Goal: Find specific page/section: Find specific page/section

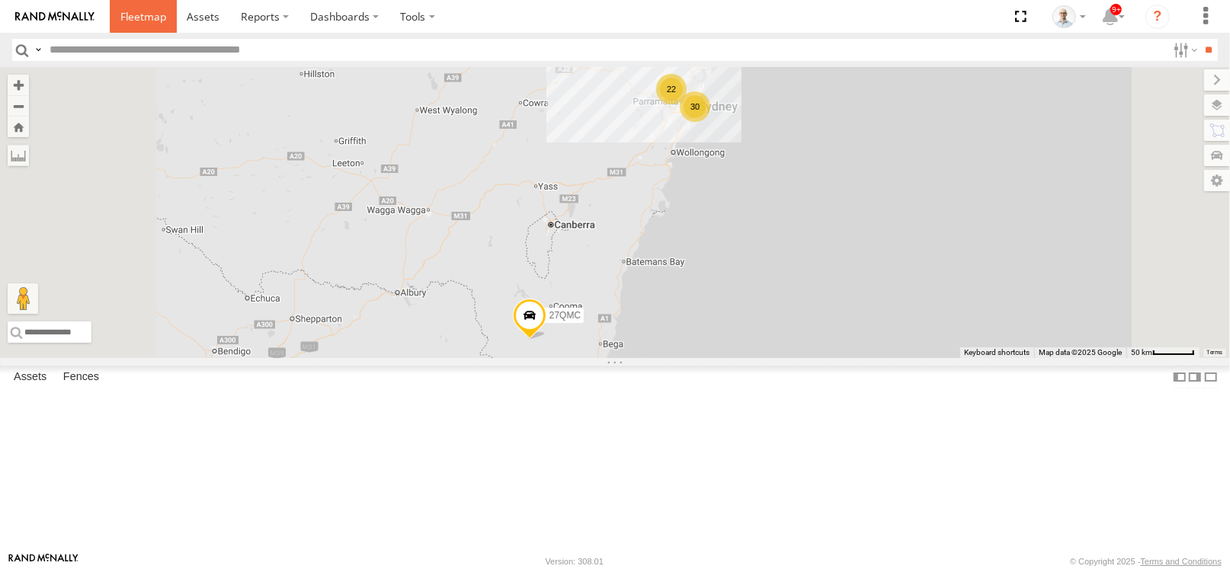
click at [164, 13] on span at bounding box center [143, 16] width 46 height 14
click at [711, 122] on div "30" at bounding box center [695, 106] width 30 height 30
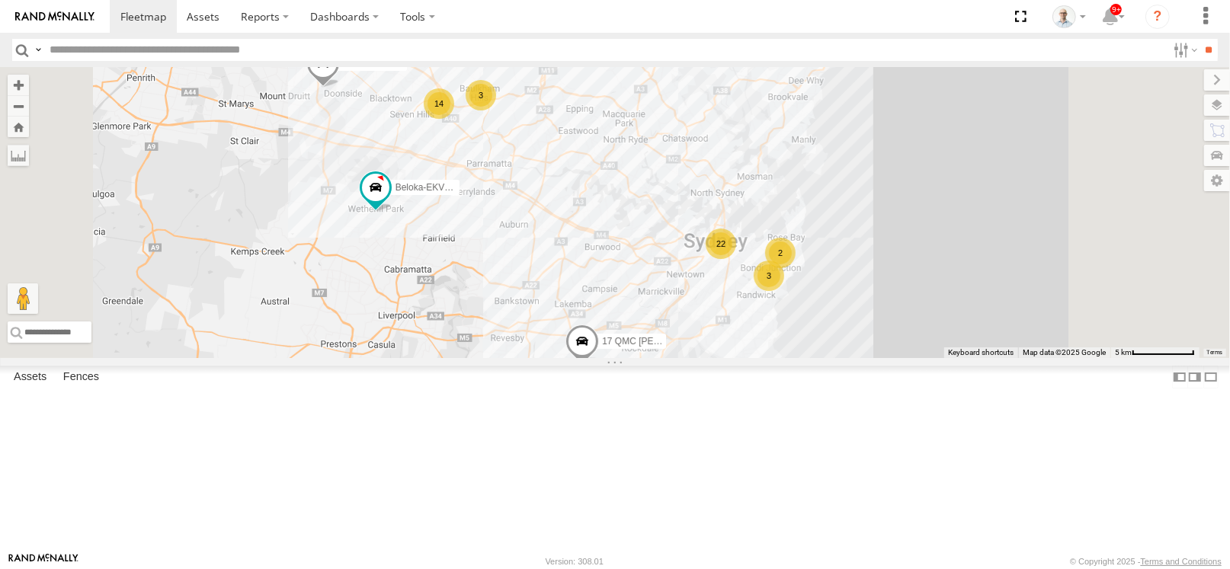
click at [736, 259] on div "22" at bounding box center [721, 244] width 30 height 30
click at [733, 259] on div "22" at bounding box center [718, 244] width 30 height 30
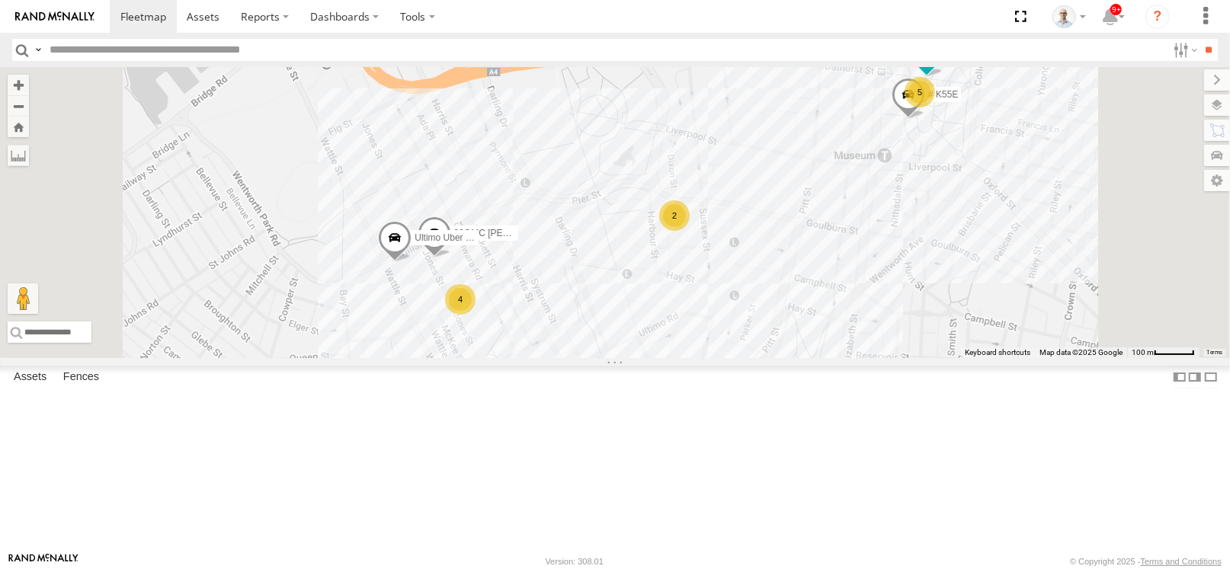
click at [476, 315] on div "4" at bounding box center [460, 299] width 30 height 30
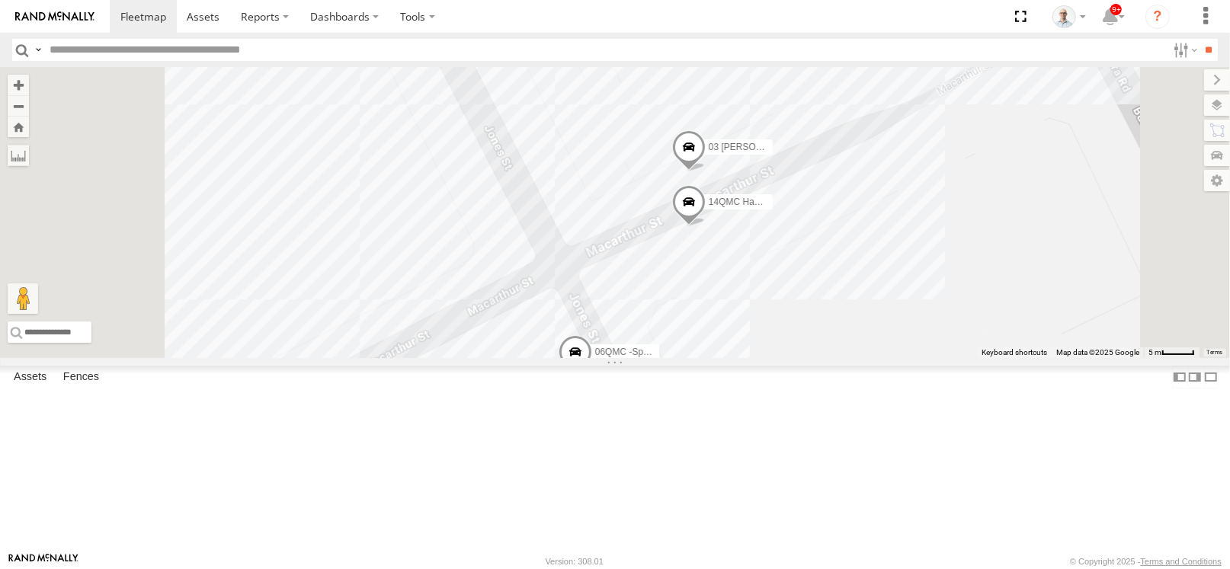
click at [998, 358] on div "27QMC 01 [PERSON_NAME]-EKV93V 05QMC [PERSON_NAME] Beloka-CHV61N 28 QMC [PERSON_…" at bounding box center [615, 212] width 1230 height 291
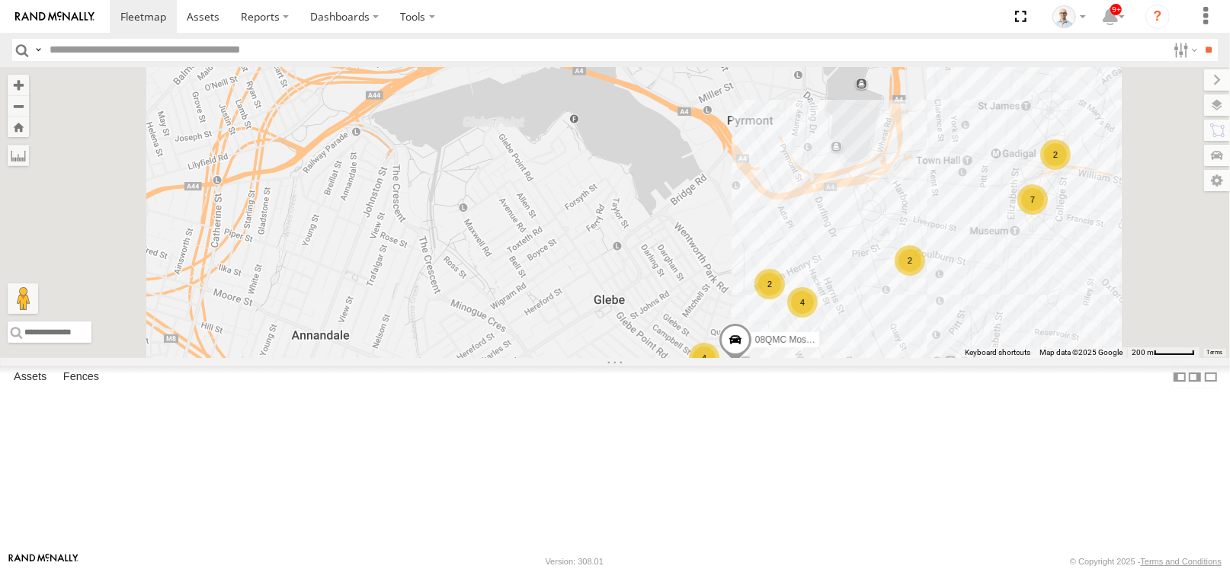
click at [752, 365] on span at bounding box center [736, 344] width 34 height 41
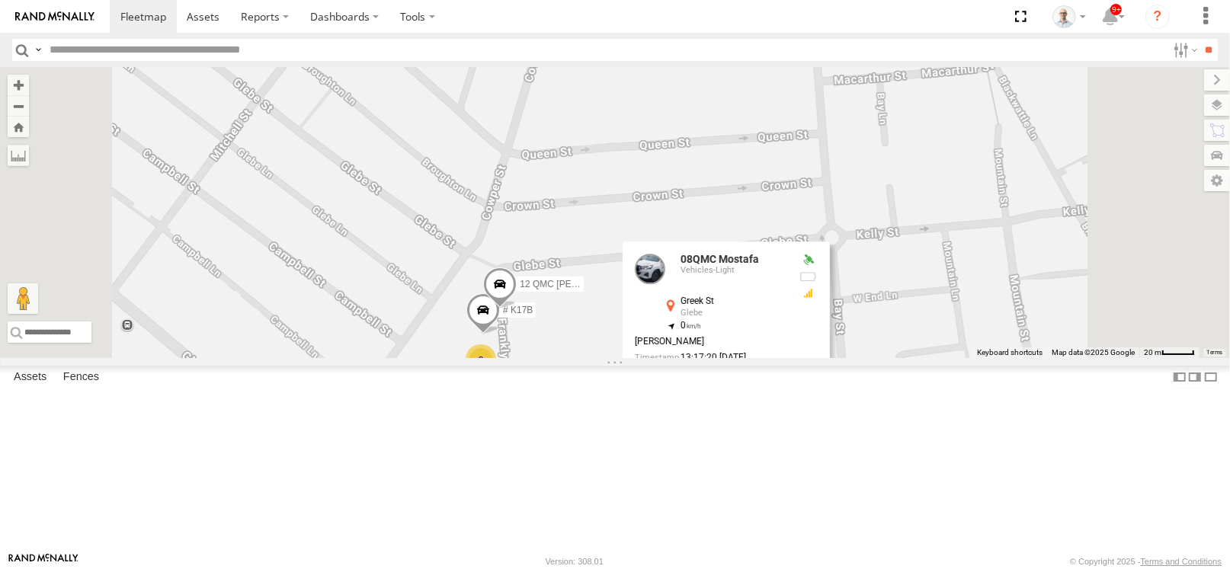
click at [743, 358] on div "27QMC 01 [PERSON_NAME]-EKV93V 05QMC [PERSON_NAME] Beloka-CHV61N 28 QMC [PERSON_…" at bounding box center [615, 212] width 1230 height 291
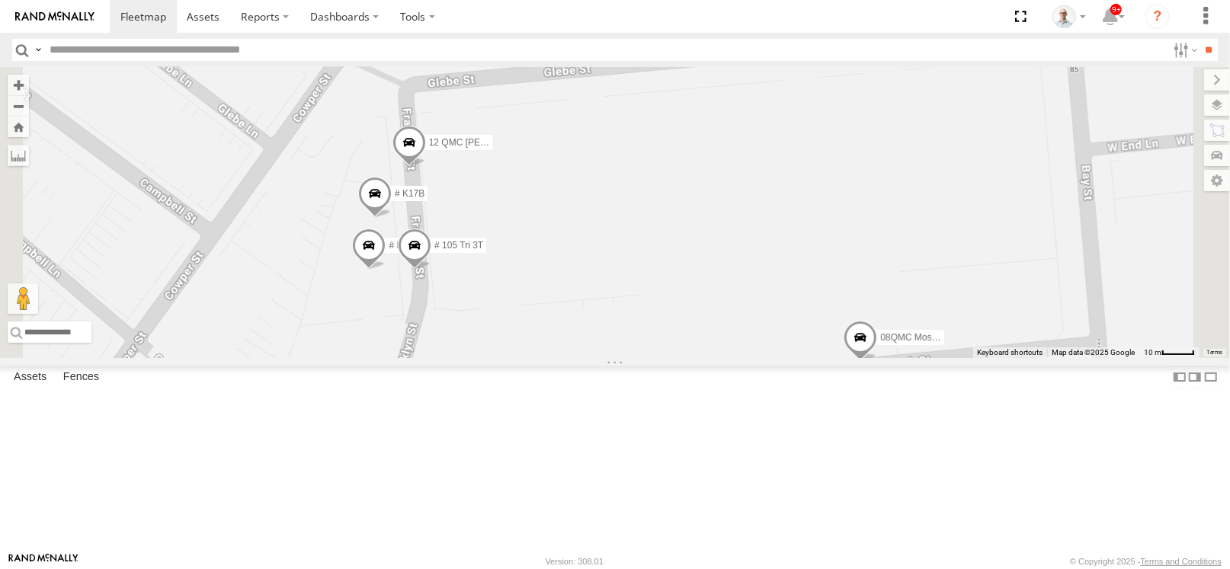
drag, startPoint x: 829, startPoint y: 455, endPoint x: 855, endPoint y: 330, distance: 127.5
click at [855, 330] on div "27QMC 01 [PERSON_NAME]-EKV93V 05QMC [PERSON_NAME] Beloka-CHV61N 28 QMC [PERSON_…" at bounding box center [615, 212] width 1230 height 291
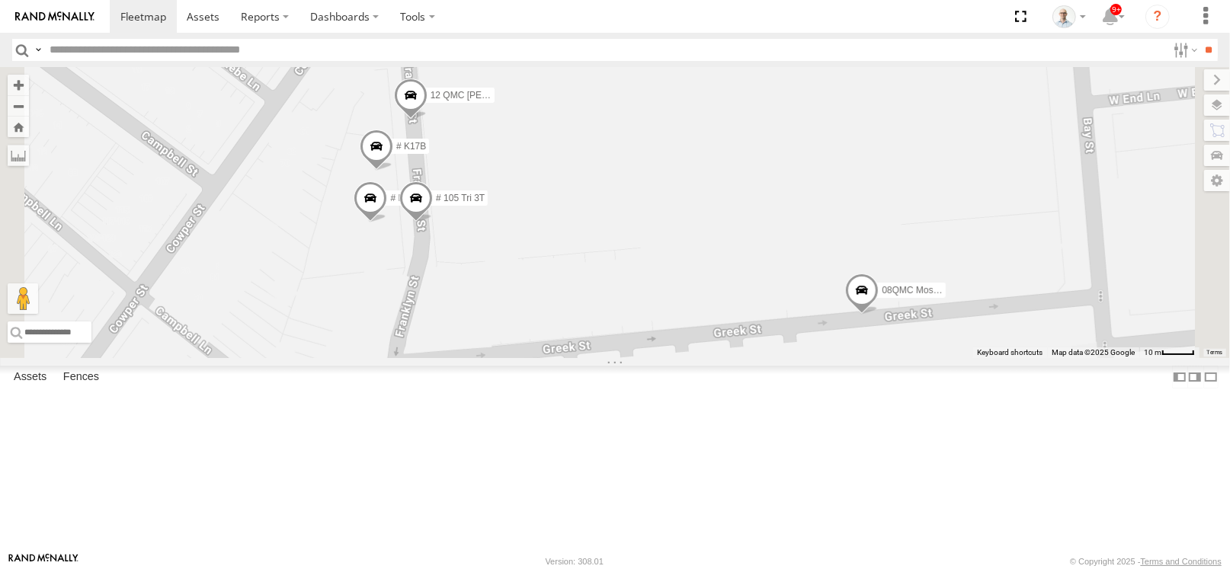
drag, startPoint x: 1060, startPoint y: 388, endPoint x: 1023, endPoint y: 373, distance: 40.3
click at [879, 315] on span at bounding box center [862, 294] width 34 height 41
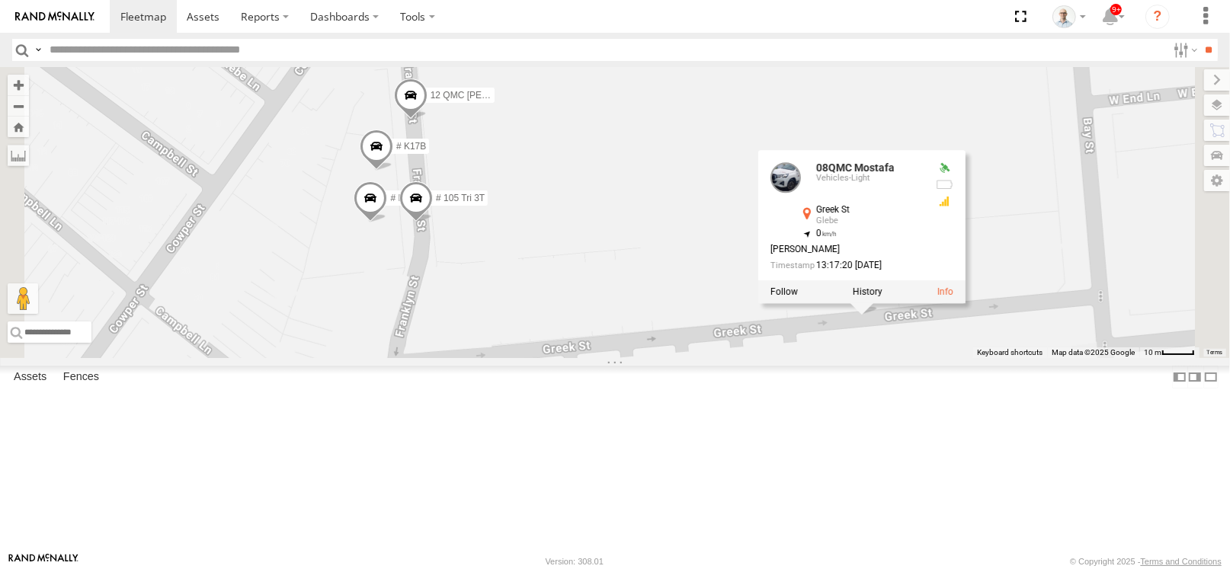
click at [877, 358] on div "27QMC 01 [PERSON_NAME]-EKV93V 05QMC [PERSON_NAME] Beloka-CHV61N 28 QMC [PERSON_…" at bounding box center [615, 212] width 1230 height 291
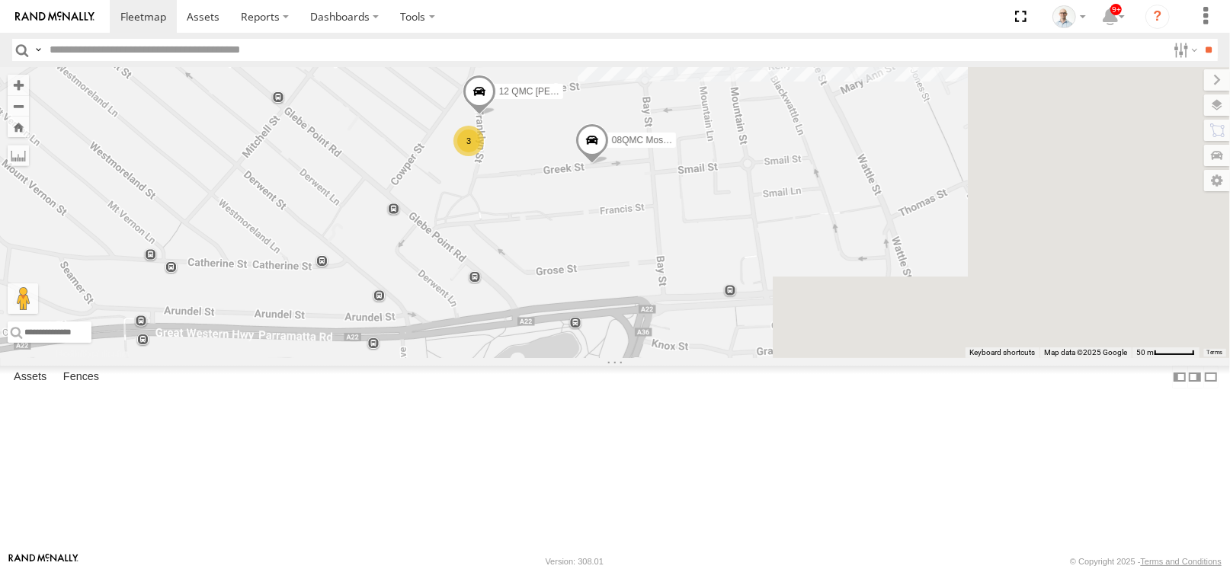
drag, startPoint x: 1142, startPoint y: 410, endPoint x: 854, endPoint y: 258, distance: 326.0
click at [810, 305] on div "08QMC Mostafa 12 QMC [PERSON_NAME] 3" at bounding box center [615, 212] width 1230 height 291
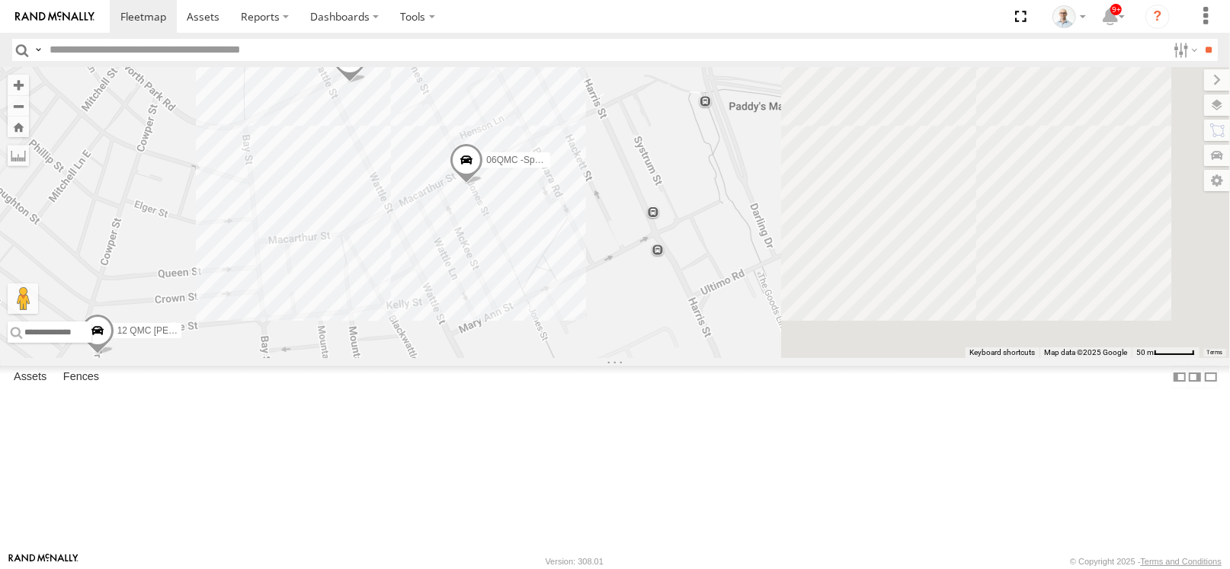
drag, startPoint x: 927, startPoint y: 162, endPoint x: 593, endPoint y: 396, distance: 407.8
click at [593, 358] on div "08QMC Mostafa 12 QMC [PERSON_NAME] Ultimo Uber 09QMC 3 06QMC -Spare" at bounding box center [615, 212] width 1230 height 291
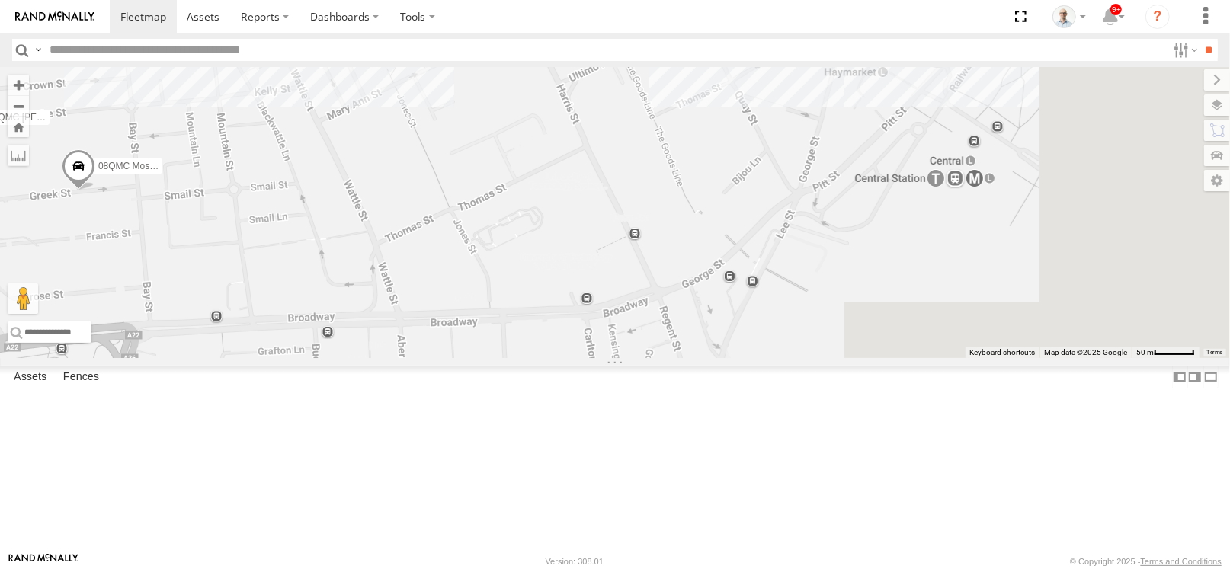
drag, startPoint x: 608, startPoint y: 225, endPoint x: 582, endPoint y: 196, distance: 39.4
click at [582, 196] on div "08QMC Mostafa 12 QMC [PERSON_NAME] Ultimo Uber 09QMC 3 06QMC -Spare 2 3 23QMC […" at bounding box center [615, 212] width 1230 height 291
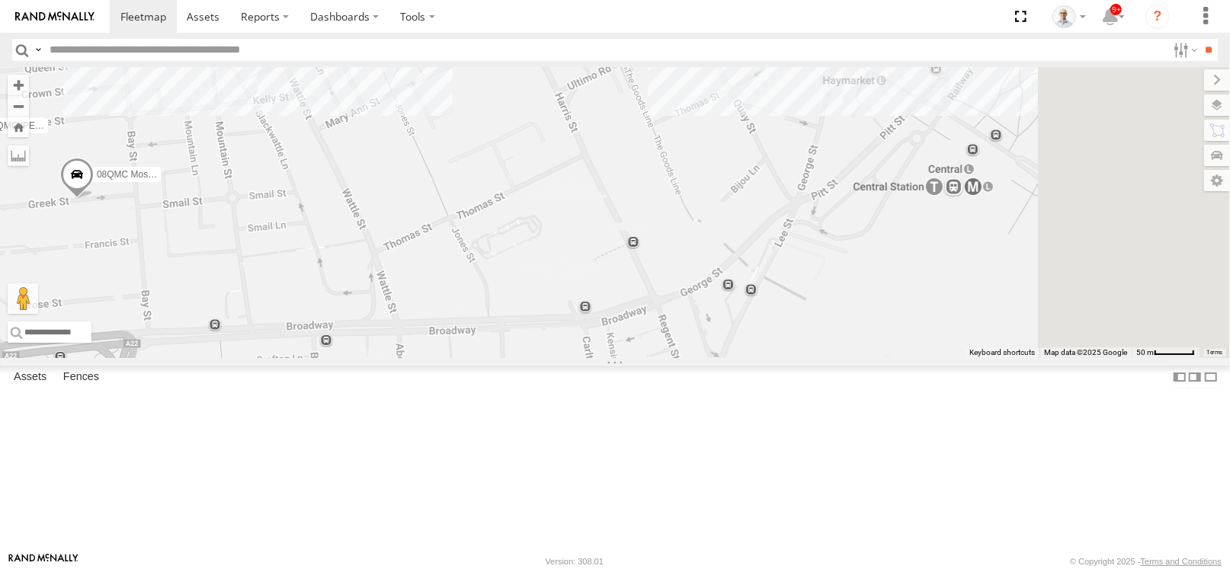
drag, startPoint x: 845, startPoint y: 262, endPoint x: 804, endPoint y: 381, distance: 125.9
click at [804, 358] on div "08QMC Mostafa 12 QMC [PERSON_NAME] Ultimo Uber 09QMC 3 06QMC -Spare 2 3 23QMC […" at bounding box center [615, 212] width 1230 height 291
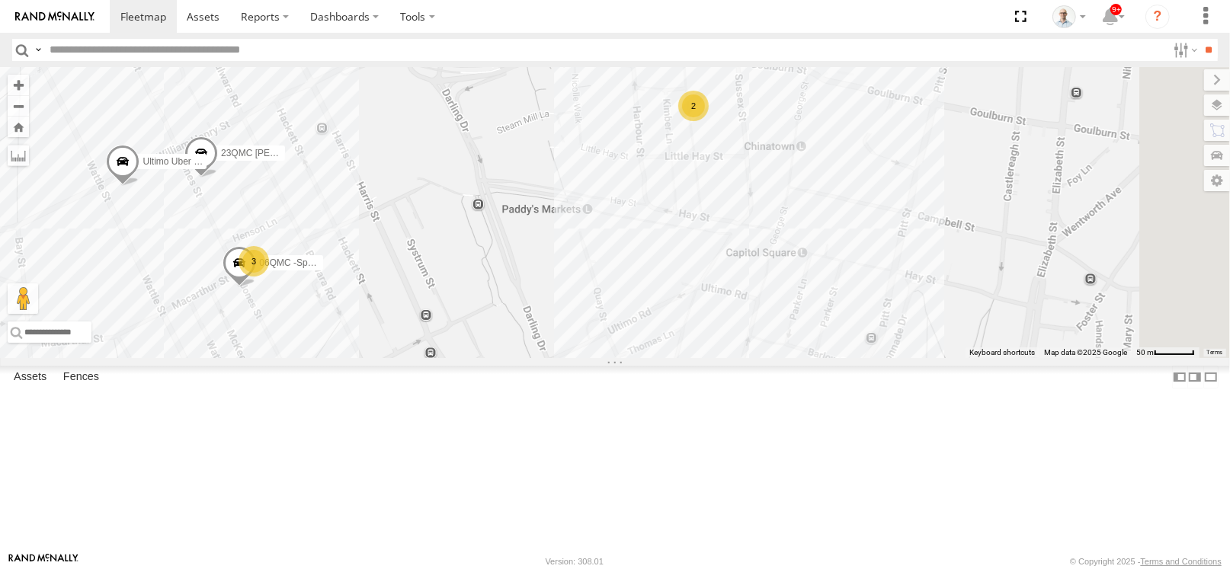
drag, startPoint x: 790, startPoint y: 265, endPoint x: 778, endPoint y: 308, distance: 44.9
click at [778, 308] on div "08QMC Mostafa 12 QMC [PERSON_NAME] Ultimo Uber 09QMC 3 06QMC -Spare 2 3 23QMC […" at bounding box center [615, 212] width 1230 height 291
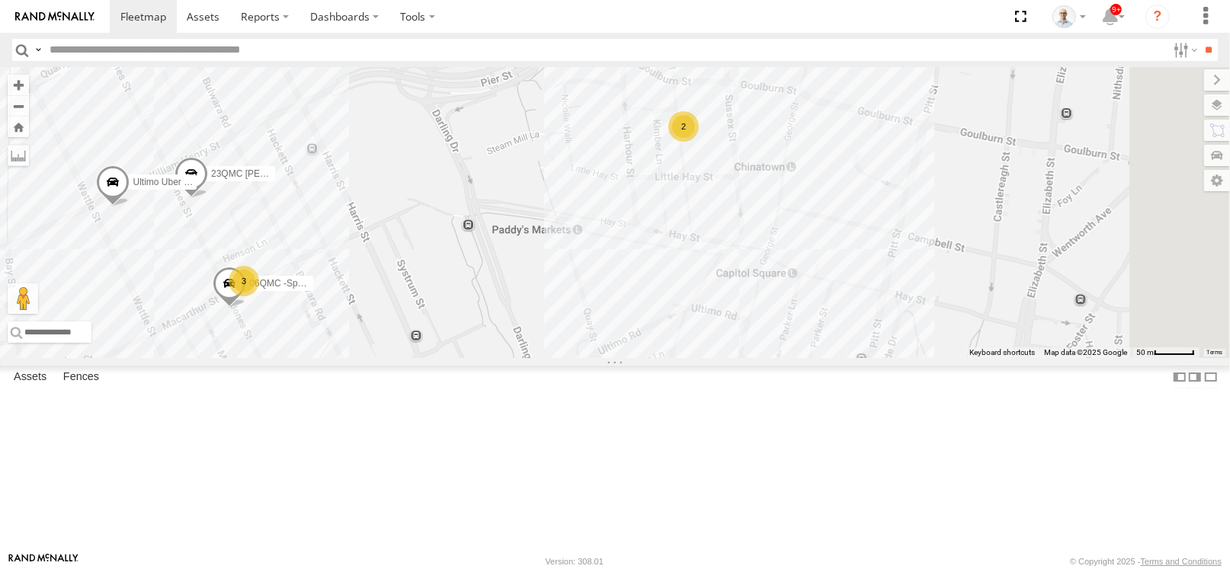
click at [699, 142] on div "2" at bounding box center [684, 126] width 30 height 30
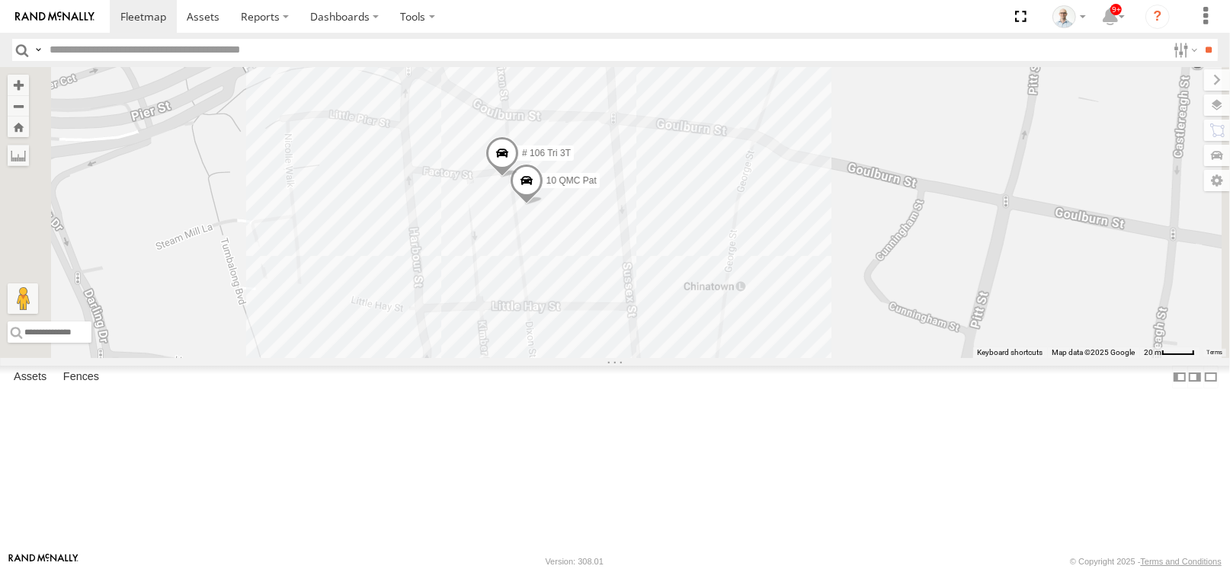
drag, startPoint x: 517, startPoint y: 297, endPoint x: 826, endPoint y: 199, distance: 324.5
click at [826, 199] on div "08QMC Mostafa 12 QMC [PERSON_NAME] Ultimo Uber 09QMC 06QMC -Spare 23QMC [PERSON…" at bounding box center [615, 212] width 1230 height 291
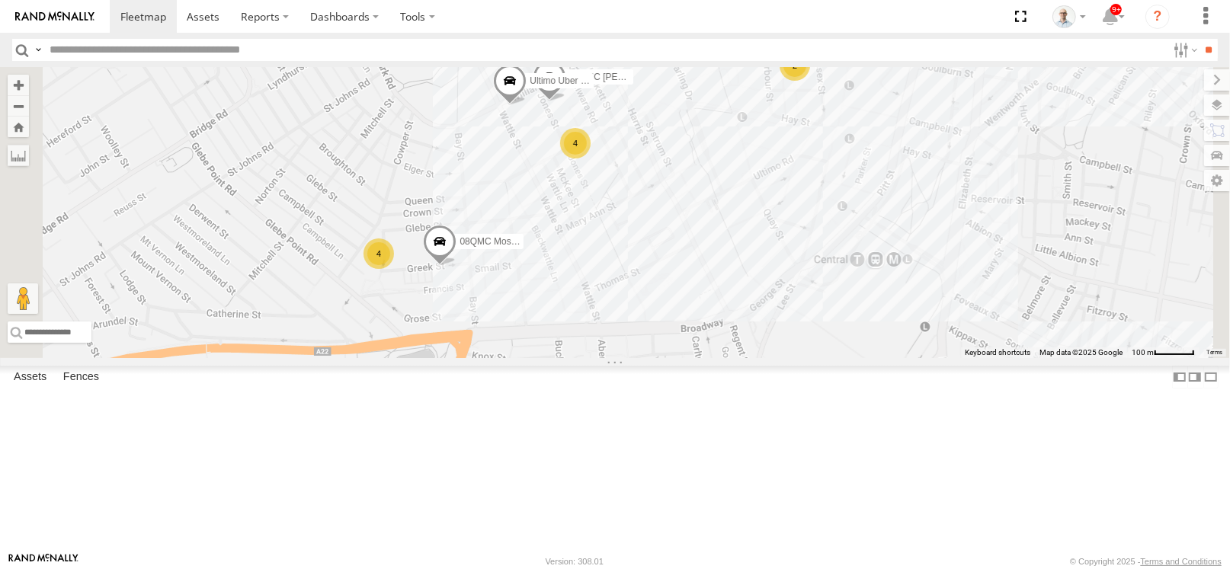
drag, startPoint x: 675, startPoint y: 305, endPoint x: 739, endPoint y: 284, distance: 66.8
click at [739, 284] on div "08QMC Mostafa Ultimo Uber 09QMC 23QMC [PERSON_NAME] 4 2 4 2" at bounding box center [615, 212] width 1230 height 291
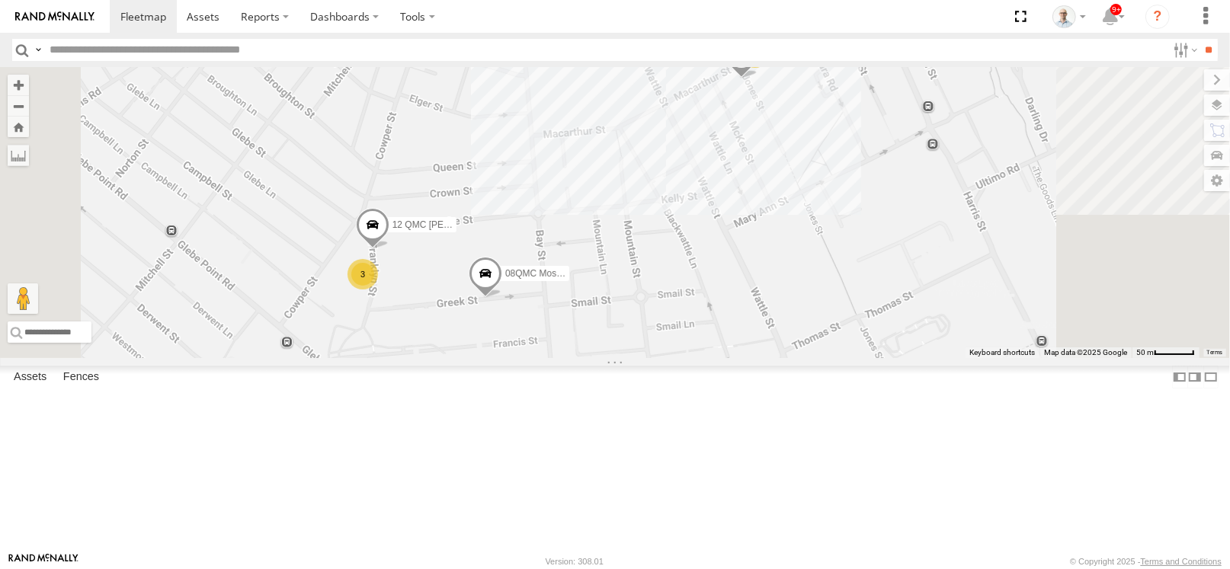
drag, startPoint x: 614, startPoint y: 342, endPoint x: 623, endPoint y: 337, distance: 9.6
click at [623, 337] on div "08QMC Mostafa Ultimo Uber 09QMC 23QMC [PERSON_NAME] 3 3 12 QMC [PERSON_NAME] 06…" at bounding box center [615, 212] width 1230 height 291
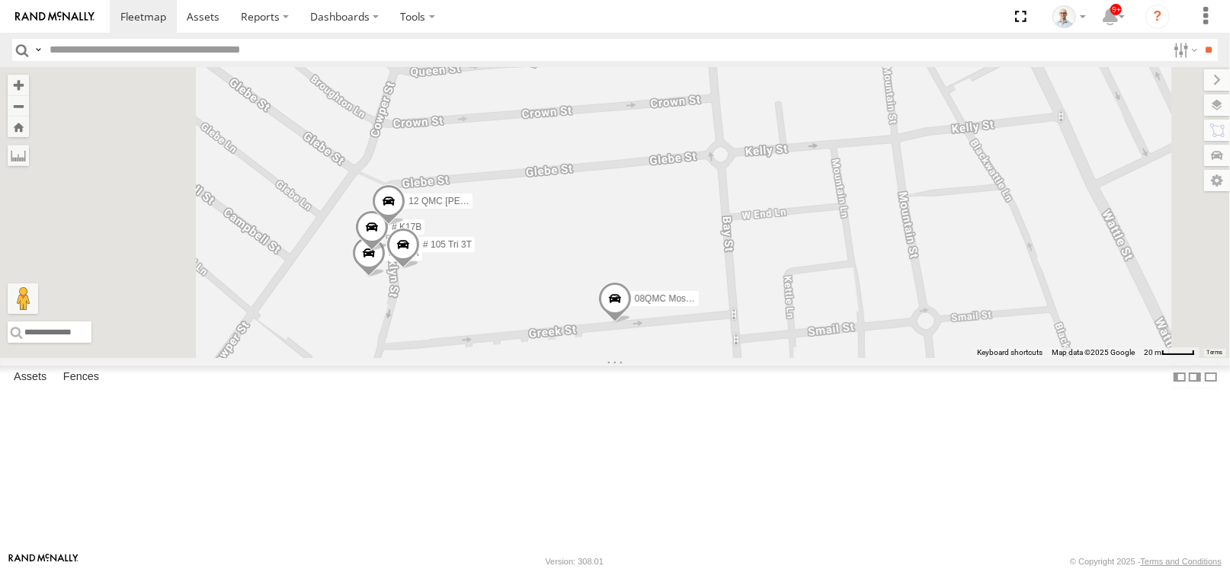
drag, startPoint x: 585, startPoint y: 393, endPoint x: 818, endPoint y: 320, distance: 243.8
click at [818, 320] on div "08QMC Mostafa Ultimo Uber 09QMC 23QMC [PERSON_NAME] 12 QMC [PERSON_NAME] 06QMC …" at bounding box center [615, 212] width 1230 height 291
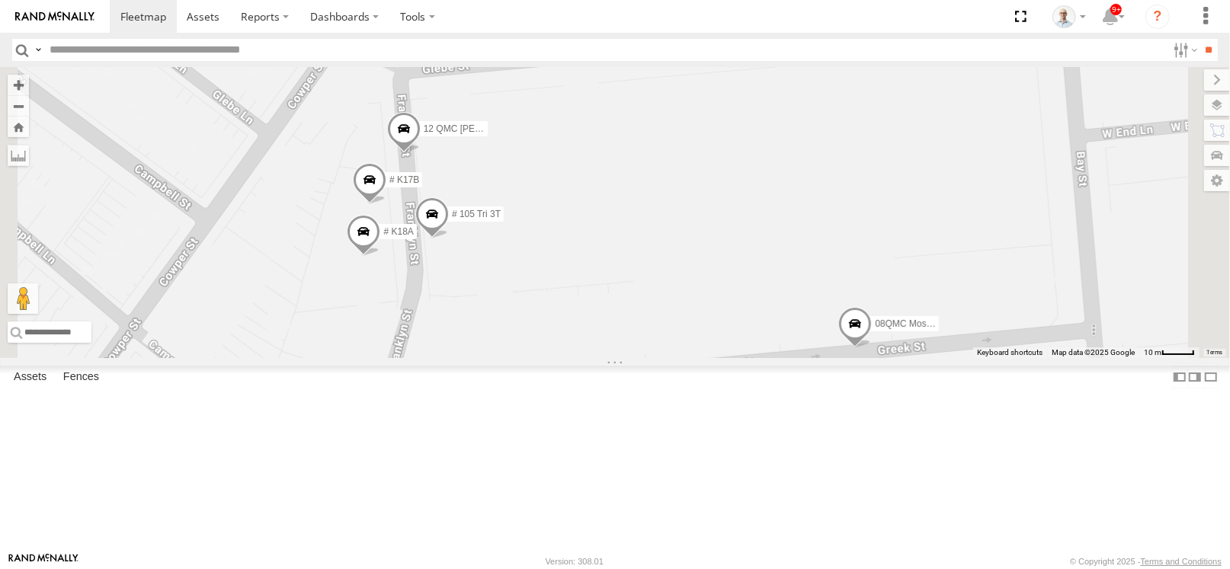
drag, startPoint x: 808, startPoint y: 318, endPoint x: 710, endPoint y: 326, distance: 98.6
click at [710, 326] on div "08QMC Mostafa Ultimo Uber 09QMC 23QMC [PERSON_NAME] 12 QMC [PERSON_NAME] 06QMC …" at bounding box center [615, 212] width 1230 height 291
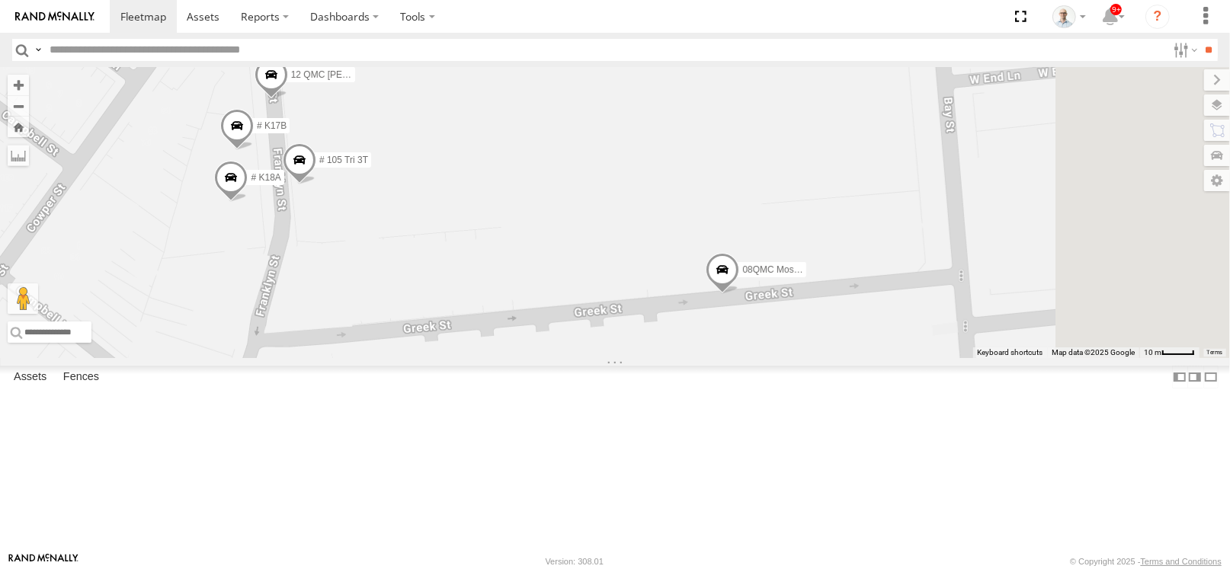
drag, startPoint x: 829, startPoint y: 387, endPoint x: 726, endPoint y: 349, distance: 110.2
click at [726, 349] on div "08QMC Mostafa Ultimo Uber 09QMC 23QMC [PERSON_NAME] 12 QMC [PERSON_NAME] 06QMC …" at bounding box center [615, 212] width 1230 height 291
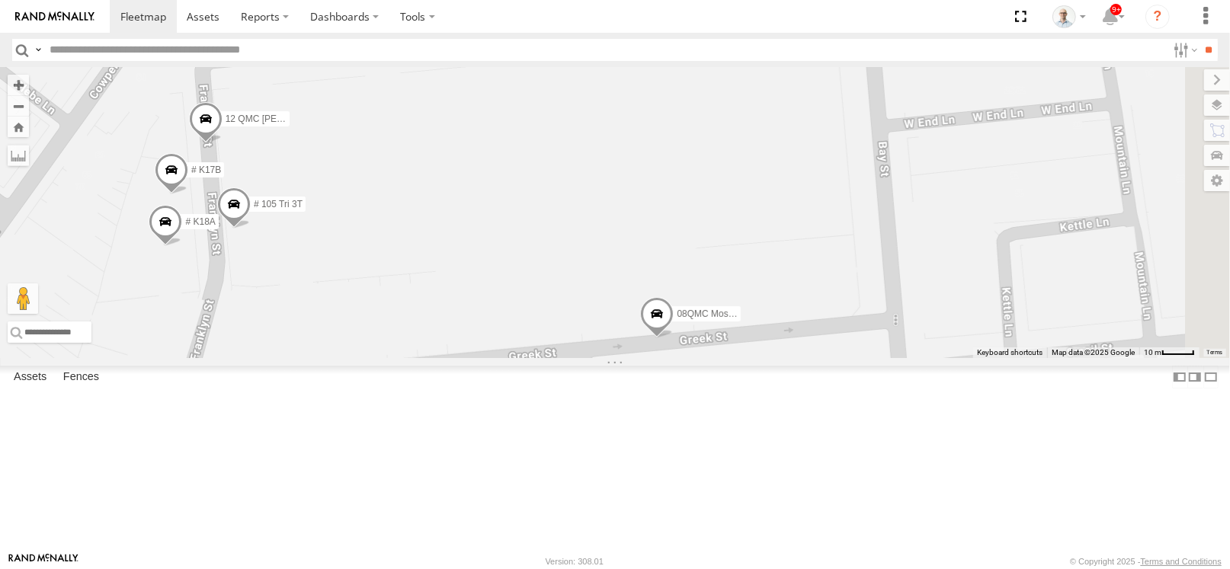
drag, startPoint x: 805, startPoint y: 359, endPoint x: 738, endPoint y: 403, distance: 80.3
click at [738, 358] on div "08QMC Mostafa Ultimo Uber 09QMC 23QMC [PERSON_NAME] 12 QMC [PERSON_NAME] 06QMC …" at bounding box center [615, 212] width 1230 height 291
click at [674, 338] on span at bounding box center [657, 317] width 34 height 41
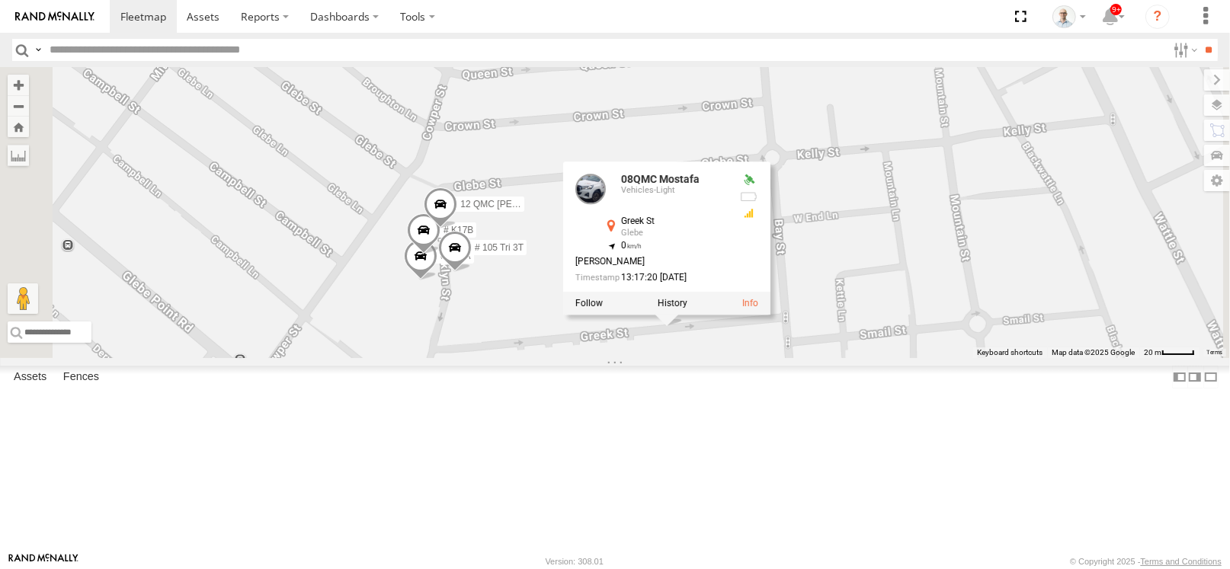
click at [964, 193] on div "08QMC Mostafa Ultimo Uber 09QMC 23QMC [PERSON_NAME] 12 QMC [PERSON_NAME] 06QMC …" at bounding box center [615, 212] width 1230 height 291
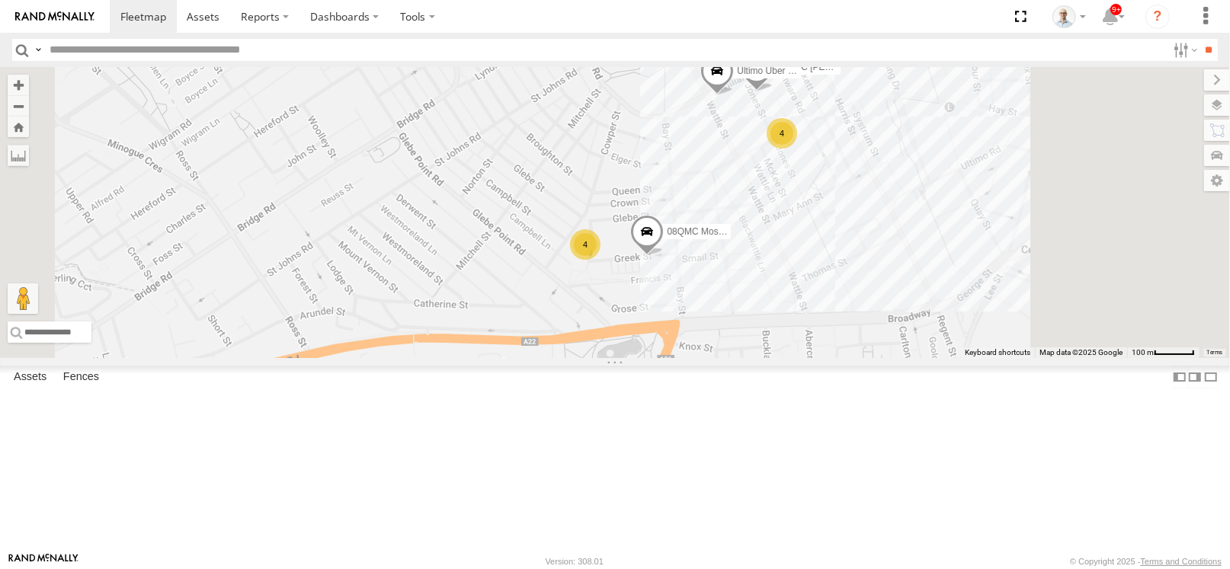
drag, startPoint x: 963, startPoint y: 196, endPoint x: 766, endPoint y: 341, distance: 244.3
click at [766, 341] on div "08QMC Mostafa Ultimo Uber 09QMC 23QMC [PERSON_NAME] 4 4" at bounding box center [615, 212] width 1230 height 291
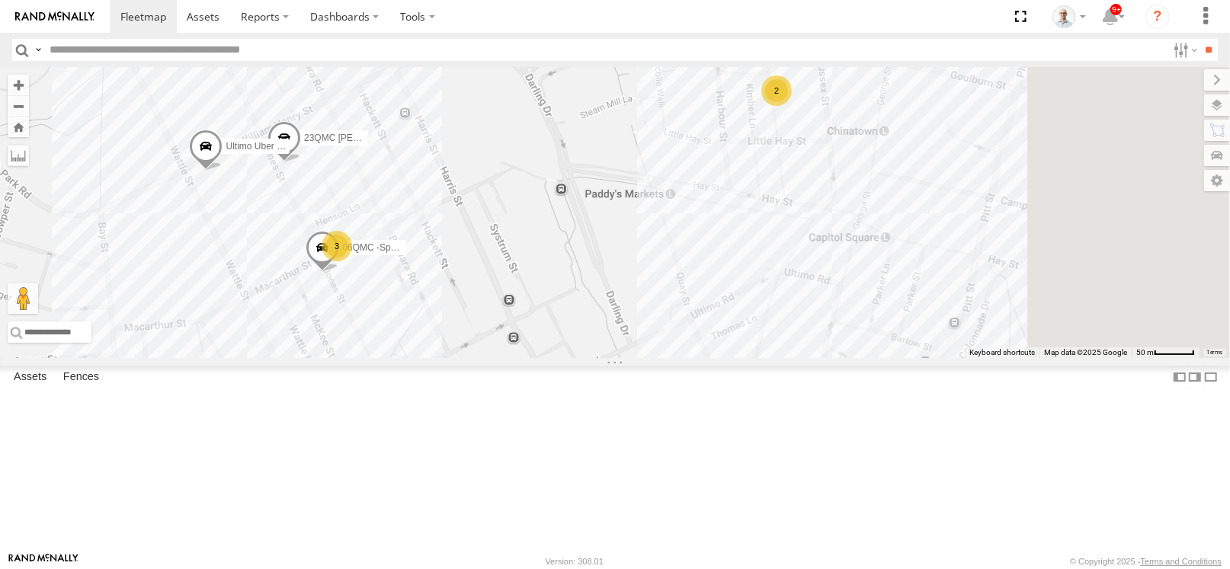
drag, startPoint x: 956, startPoint y: 244, endPoint x: 704, endPoint y: 313, distance: 260.8
click at [704, 313] on div "08QMC Mostafa Ultimo Uber 09QMC 23QMC [PERSON_NAME] 2 3 2 06QMC -Spare" at bounding box center [615, 212] width 1230 height 291
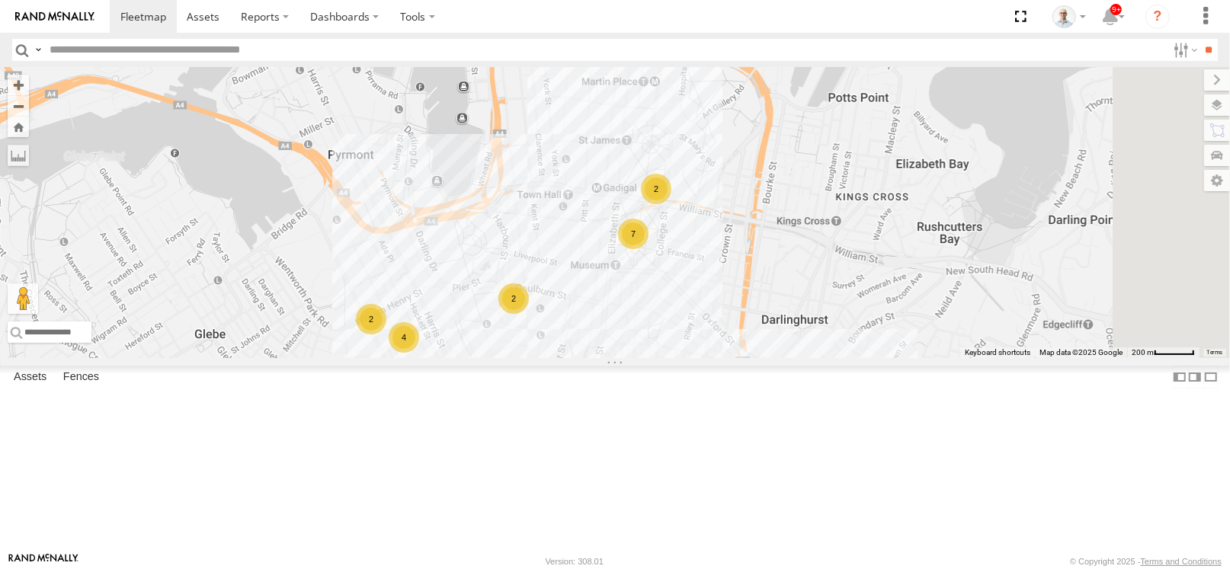
drag, startPoint x: 788, startPoint y: 149, endPoint x: 660, endPoint y: 358, distance: 245.0
click at [660, 358] on div "08QMC Mostafa 7 2 4 2 4 2" at bounding box center [615, 212] width 1230 height 291
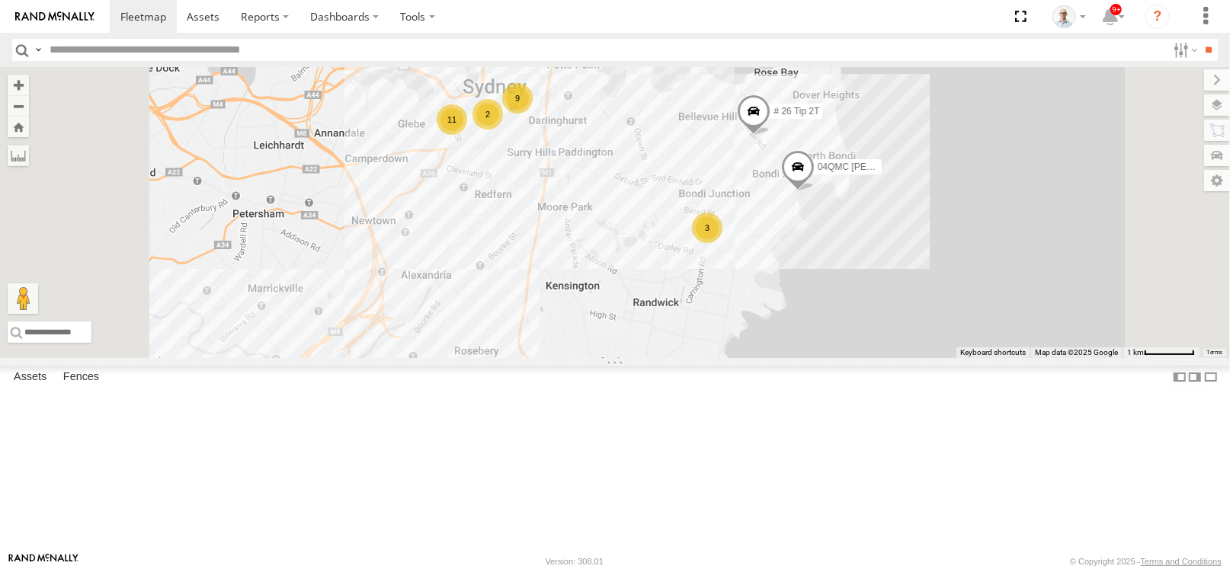
drag, startPoint x: 540, startPoint y: 347, endPoint x: 579, endPoint y: 152, distance: 198.4
click at [579, 152] on div "# 26 Tip 2T 9 11 2 3 04QMC [PERSON_NAME]" at bounding box center [615, 212] width 1230 height 291
click at [771, 136] on span at bounding box center [754, 115] width 34 height 41
click at [623, 261] on div "# 26 Tip 2T 9 11 2 3 04QMC Francesco # 26 Tip 2T Vehicles-Light O'[PERSON_NAME]…" at bounding box center [615, 212] width 1230 height 291
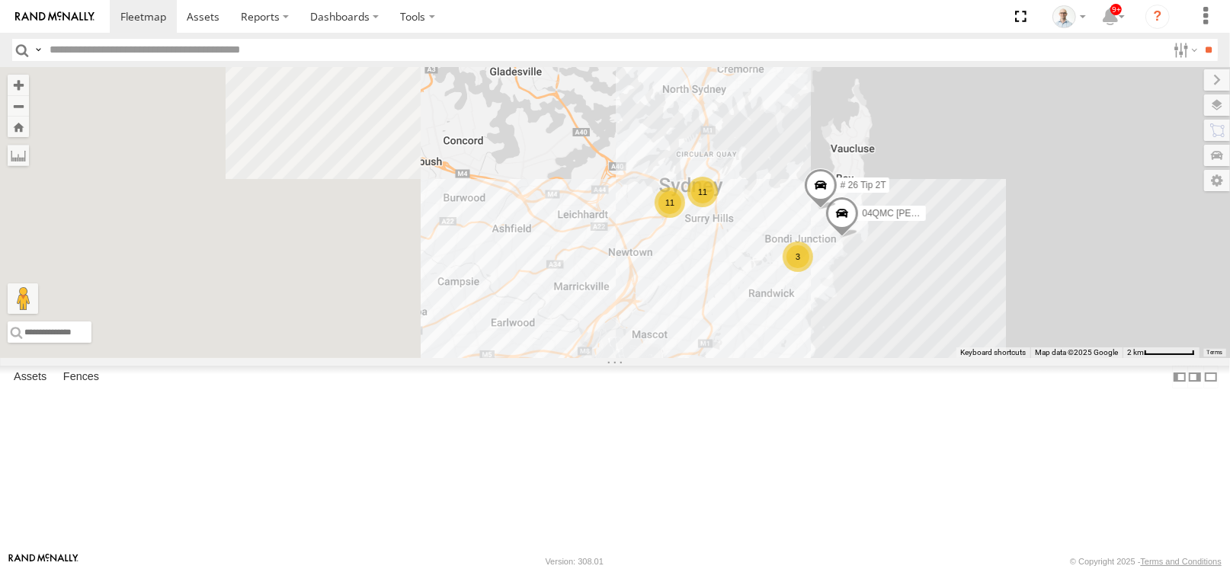
drag, startPoint x: 584, startPoint y: 226, endPoint x: 822, endPoint y: 293, distance: 247.1
click at [822, 293] on div "# 26 Tip 2T 04QMC [PERSON_NAME] 11 11 3 17 QMC [PERSON_NAME]" at bounding box center [615, 212] width 1230 height 291
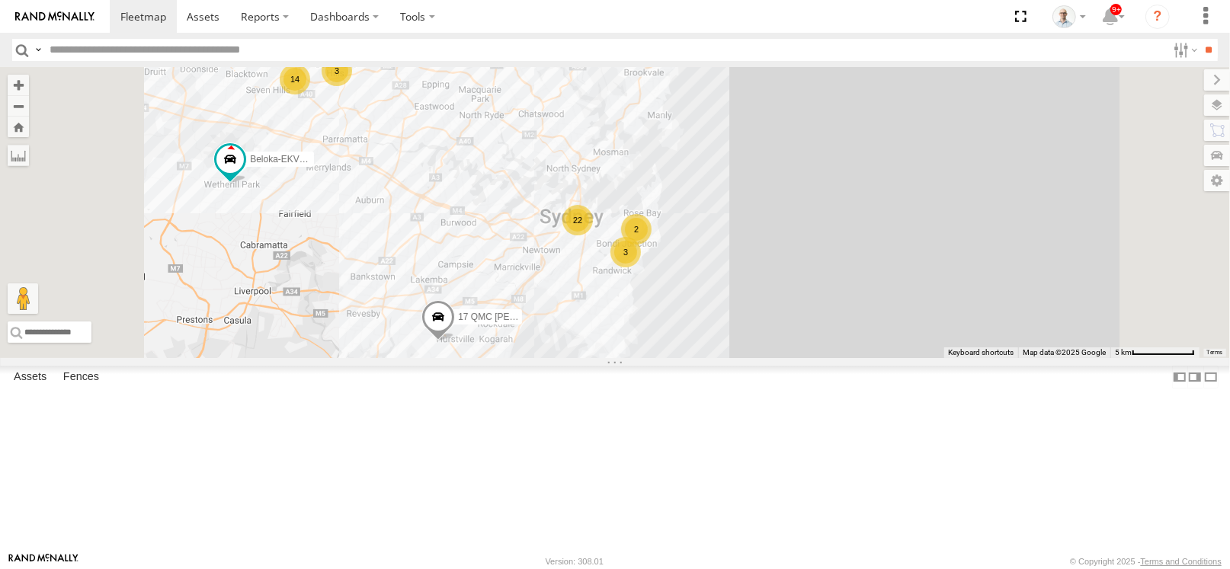
drag, startPoint x: 552, startPoint y: 185, endPoint x: 555, endPoint y: 234, distance: 48.9
click at [555, 234] on div "17 QMC [PERSON_NAME] 22 14 3 01 [PERSON_NAME] 2 Beloka-EKV93V 05QMC [PERSON_NAM…" at bounding box center [615, 212] width 1230 height 291
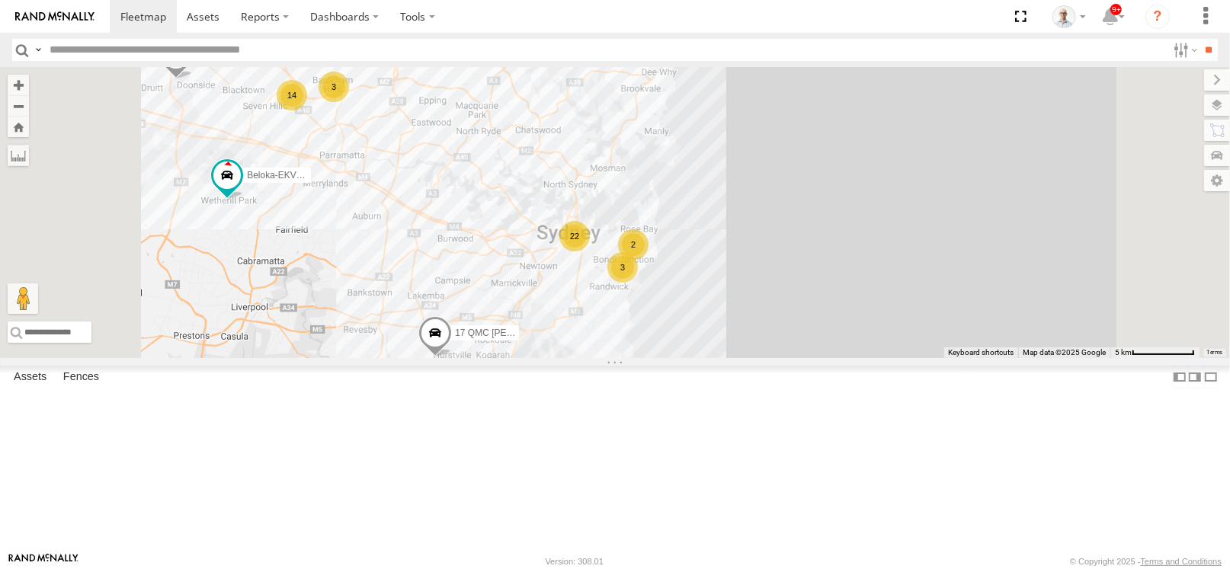
drag, startPoint x: 553, startPoint y: 188, endPoint x: 550, endPoint y: 204, distance: 16.5
click at [550, 204] on div "17 QMC [PERSON_NAME] 22 14 3 01 [PERSON_NAME] 2 Beloka-EKV93V 05QMC [PERSON_NAM…" at bounding box center [615, 212] width 1230 height 291
click at [349, 104] on div "3" at bounding box center [334, 89] width 30 height 30
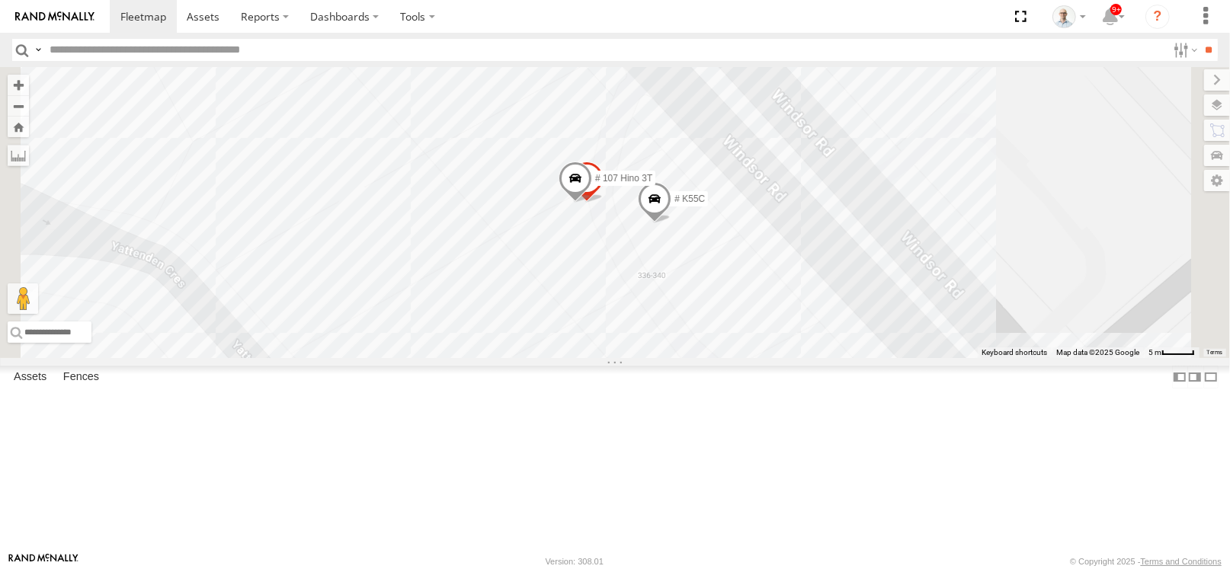
click at [604, 203] on span at bounding box center [587, 182] width 34 height 41
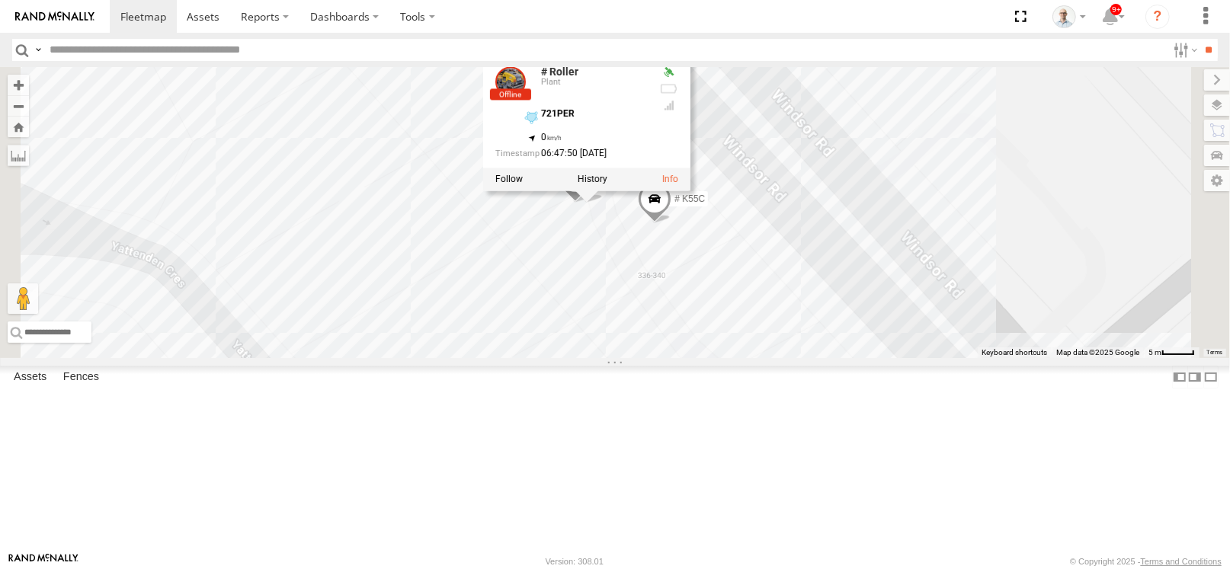
click at [1034, 141] on div "17 QMC [PERSON_NAME] 01 [PERSON_NAME]-EKV93V 05QMC [PERSON_NAME] # 107 Hino 3T …" at bounding box center [615, 212] width 1230 height 291
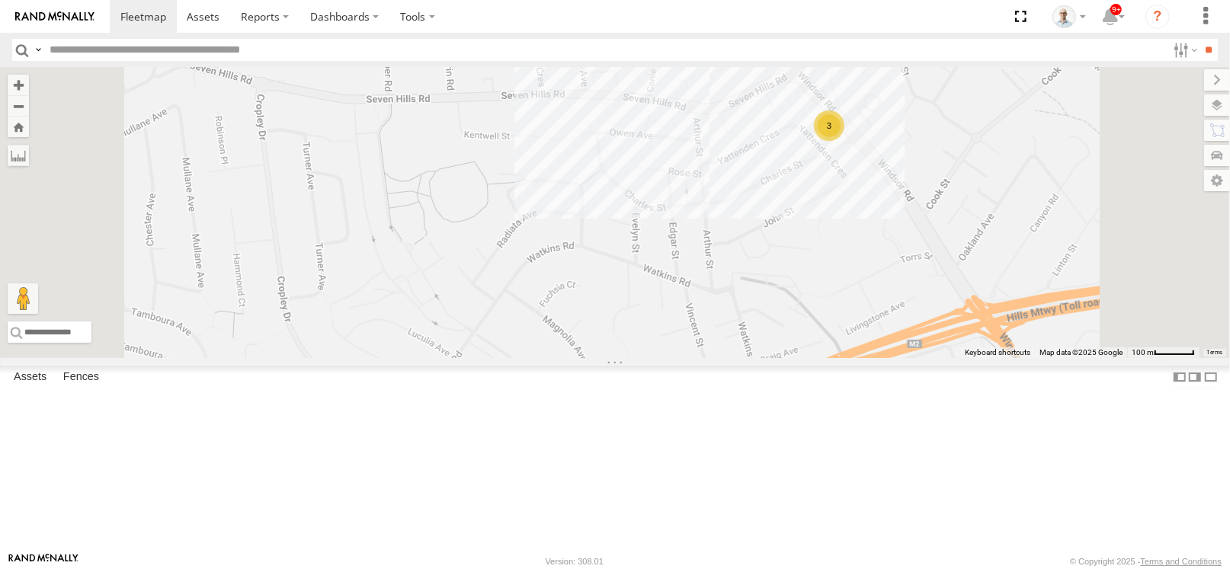
drag, startPoint x: 720, startPoint y: 164, endPoint x: 729, endPoint y: 212, distance: 48.8
click at [729, 212] on div "17 QMC [PERSON_NAME] 01 [PERSON_NAME]-EKV93V 05QMC [PERSON_NAME] 3" at bounding box center [615, 212] width 1230 height 291
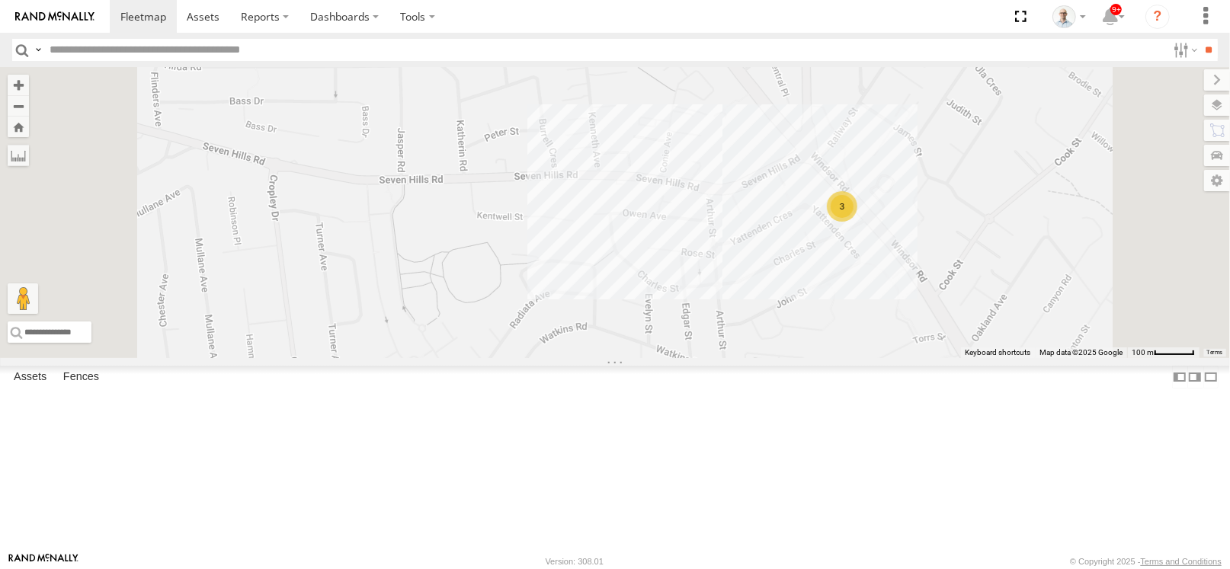
drag, startPoint x: 1010, startPoint y: 168, endPoint x: 894, endPoint y: 199, distance: 120.0
click at [894, 199] on div "3" at bounding box center [615, 212] width 1230 height 291
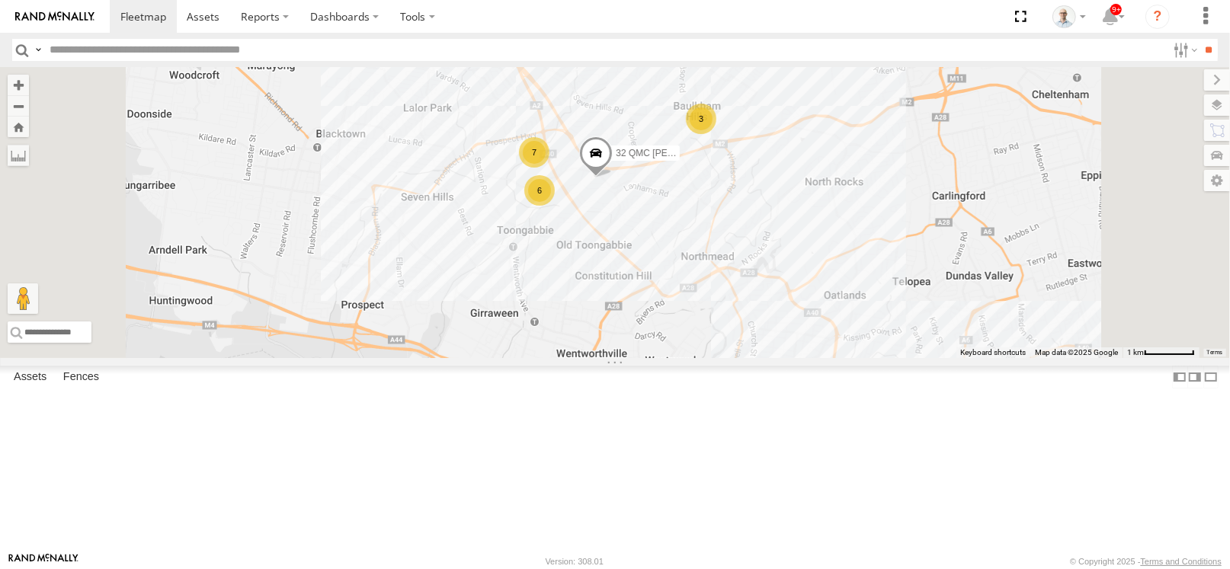
drag, startPoint x: 771, startPoint y: 206, endPoint x: 858, endPoint y: 265, distance: 105.5
click at [858, 265] on div "32 QMC [PERSON_NAME] 7 6 3" at bounding box center [615, 212] width 1230 height 291
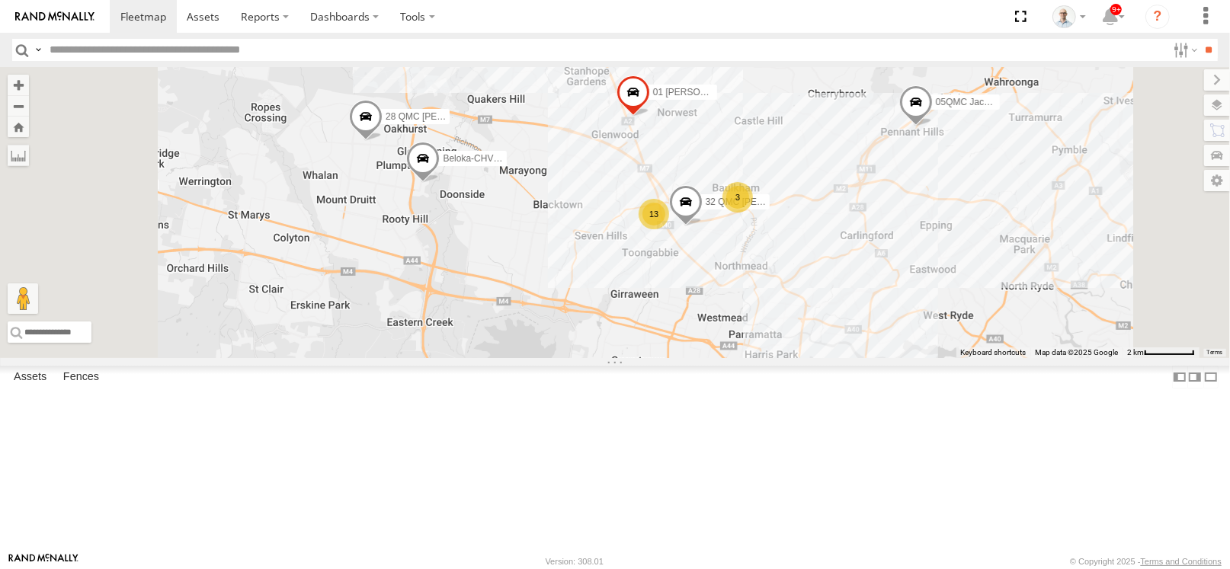
drag, startPoint x: 699, startPoint y: 204, endPoint x: 699, endPoint y: 230, distance: 25.9
click at [699, 230] on div "32 QMC [PERSON_NAME] 01 [PERSON_NAME] 05QMC [PERSON_NAME]-CHV61N 13 Beloka-EKV9…" at bounding box center [615, 212] width 1230 height 291
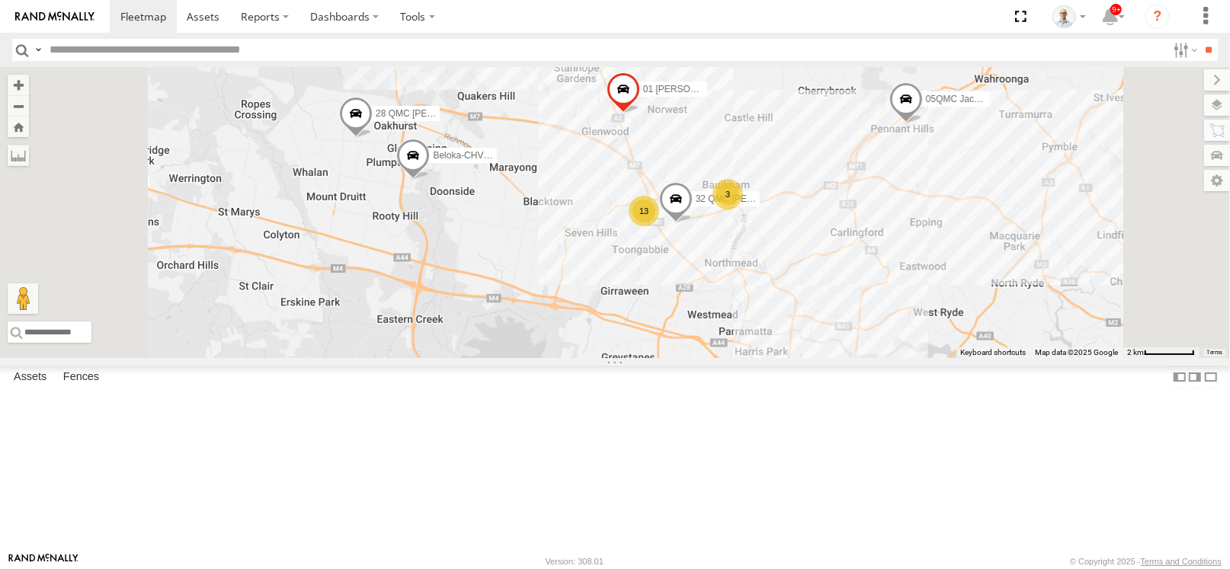
drag, startPoint x: 766, startPoint y: 288, endPoint x: 640, endPoint y: 253, distance: 130.6
click at [640, 253] on div "32 QMC [PERSON_NAME] 01 [PERSON_NAME] 05QMC [PERSON_NAME]-CHV61N 13 Beloka-EKV9…" at bounding box center [615, 212] width 1230 height 291
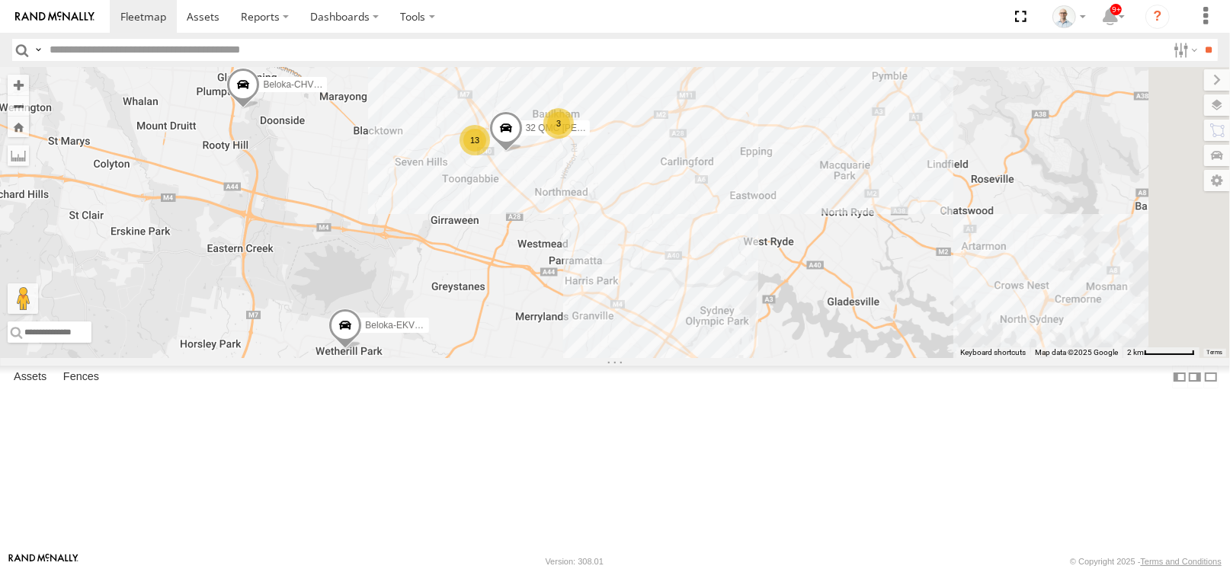
drag, startPoint x: 823, startPoint y: 329, endPoint x: 746, endPoint y: 265, distance: 100.1
click at [751, 272] on div "32 QMC [PERSON_NAME] 01 [PERSON_NAME] 05QMC [PERSON_NAME]-CHV61N 13 Beloka-EKV9…" at bounding box center [615, 212] width 1230 height 291
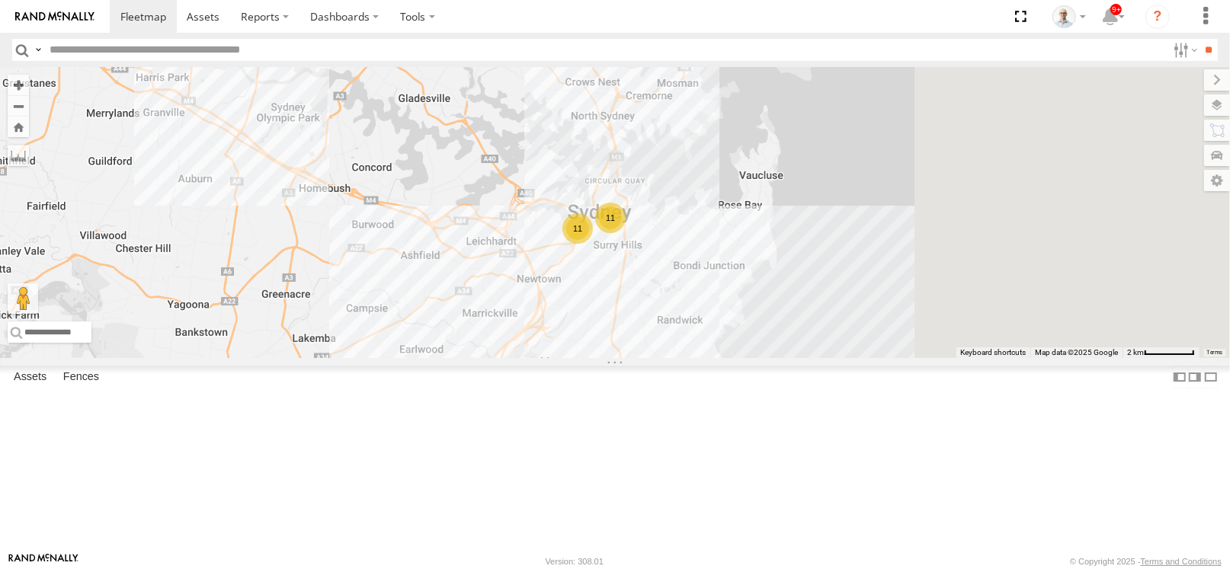
drag, startPoint x: 684, startPoint y: 214, endPoint x: 659, endPoint y: 203, distance: 26.9
click at [657, 201] on div "32 QMC [PERSON_NAME] 01 [PERSON_NAME] 05QMC [PERSON_NAME]-CHV61N 13 Beloka-EKV9…" at bounding box center [615, 212] width 1230 height 291
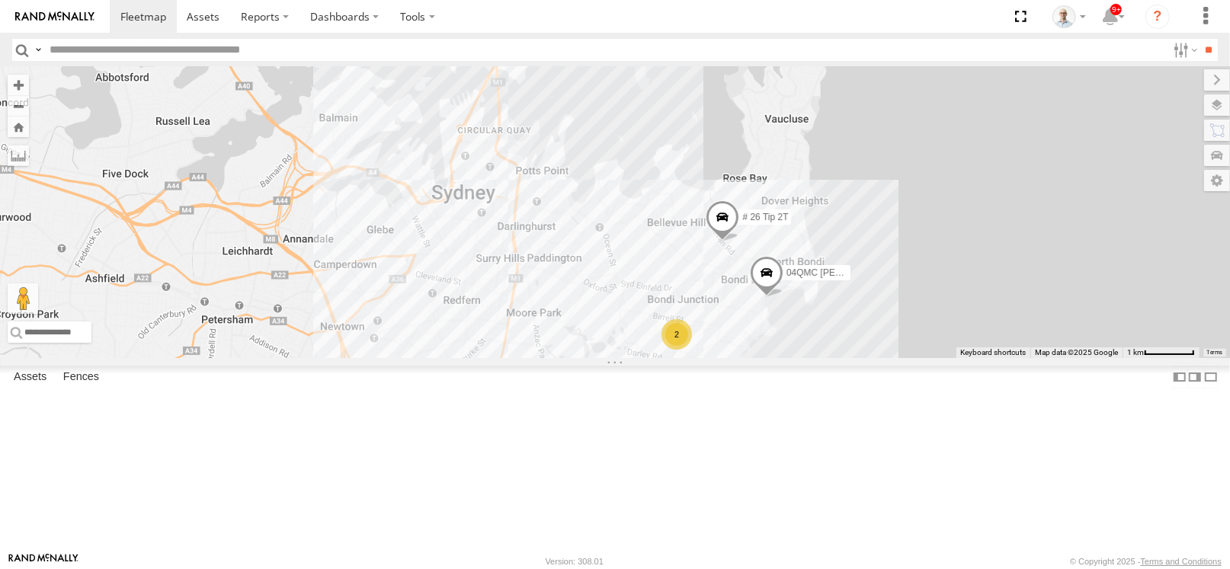
drag, startPoint x: 1229, startPoint y: 422, endPoint x: 1054, endPoint y: 403, distance: 175.5
click at [1054, 358] on div "32 QMC [PERSON_NAME] 01 [PERSON_NAME] 05QMC [PERSON_NAME] Beloka-CHV61N Beloka-…" at bounding box center [615, 212] width 1230 height 291
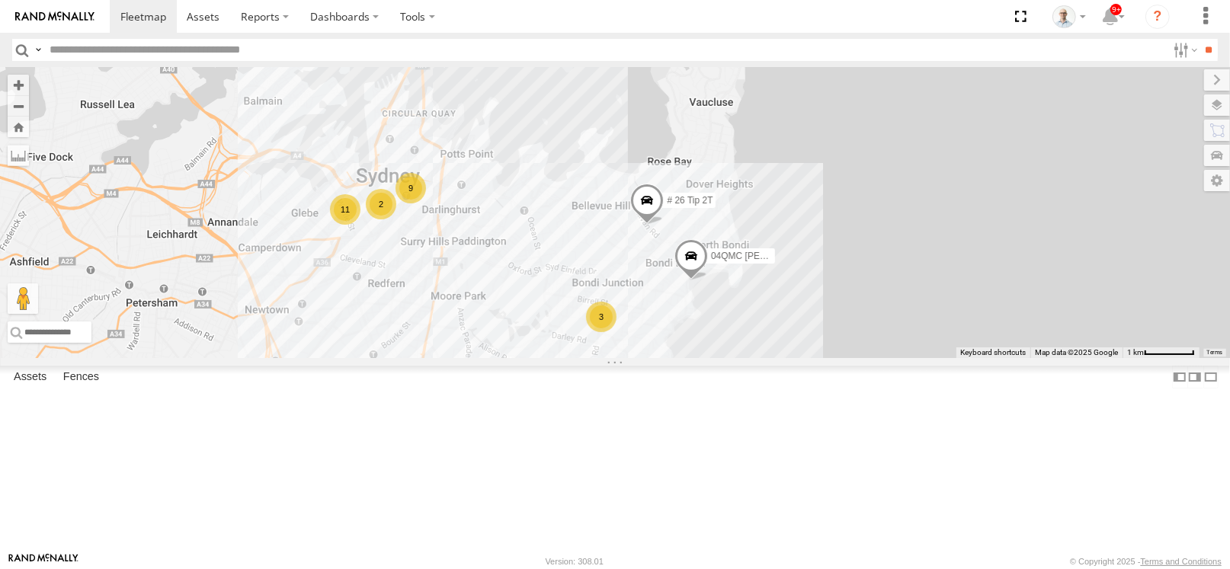
drag, startPoint x: 650, startPoint y: 333, endPoint x: 810, endPoint y: 361, distance: 162.4
click at [810, 358] on div "32 QMC [PERSON_NAME] 01 [PERSON_NAME] 05QMC [PERSON_NAME] Beloka-CHV61N Beloka-…" at bounding box center [615, 212] width 1230 height 291
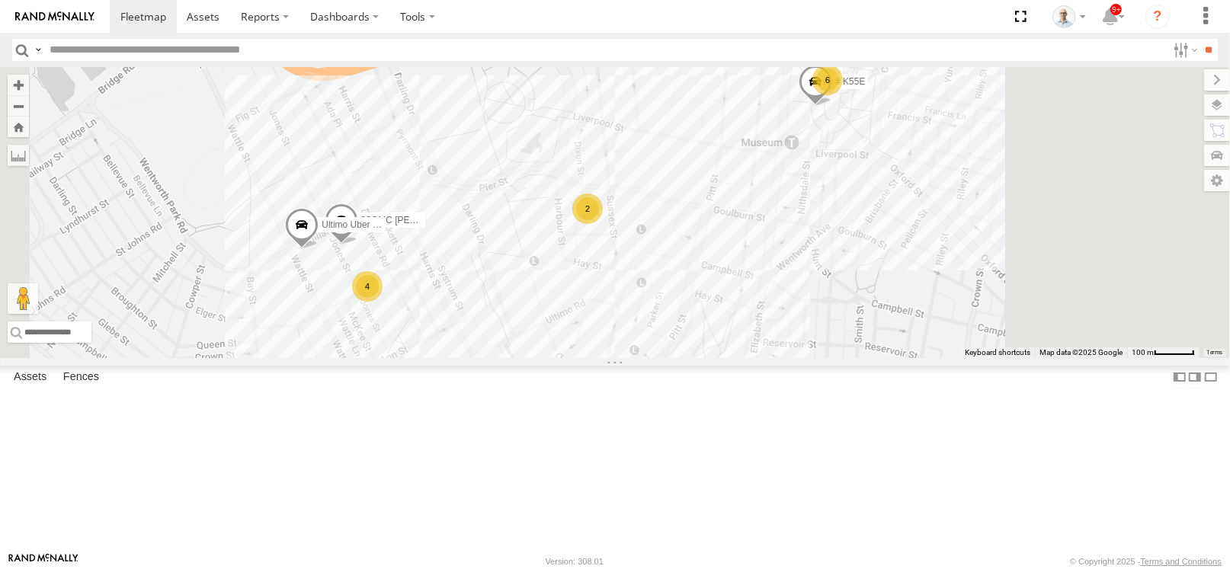
click at [797, 313] on div "32 QMC [PERSON_NAME] 01 [PERSON_NAME] 05QMC [PERSON_NAME] Beloka-CHV61N Beloka-…" at bounding box center [615, 212] width 1230 height 291
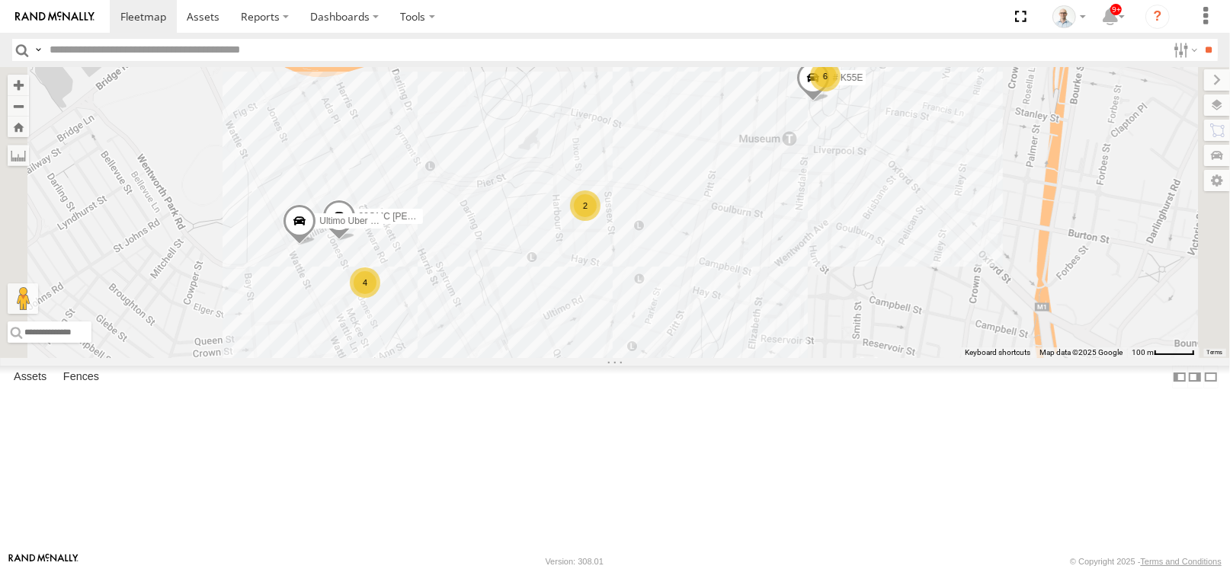
drag, startPoint x: 723, startPoint y: 171, endPoint x: 711, endPoint y: 186, distance: 19.5
click at [711, 186] on div "32 QMC [PERSON_NAME] 01 [PERSON_NAME] 05QMC [PERSON_NAME] Beloka-CHV61N Beloka-…" at bounding box center [615, 212] width 1230 height 291
drag, startPoint x: 732, startPoint y: 181, endPoint x: 713, endPoint y: 211, distance: 36.0
click at [713, 211] on div "32 QMC [PERSON_NAME] 01 [PERSON_NAME] 05QMC [PERSON_NAME] Beloka-CHV61N Beloka-…" at bounding box center [615, 212] width 1230 height 291
